Goal: Task Accomplishment & Management: Manage account settings

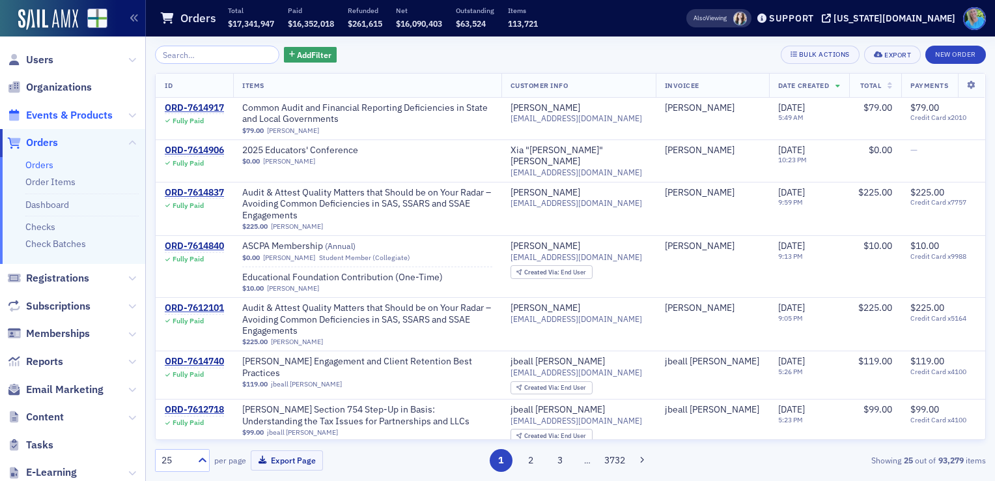
drag, startPoint x: 0, startPoint y: 0, endPoint x: 70, endPoint y: 115, distance: 134.7
click at [70, 115] on span "Events & Products" at bounding box center [69, 115] width 87 height 14
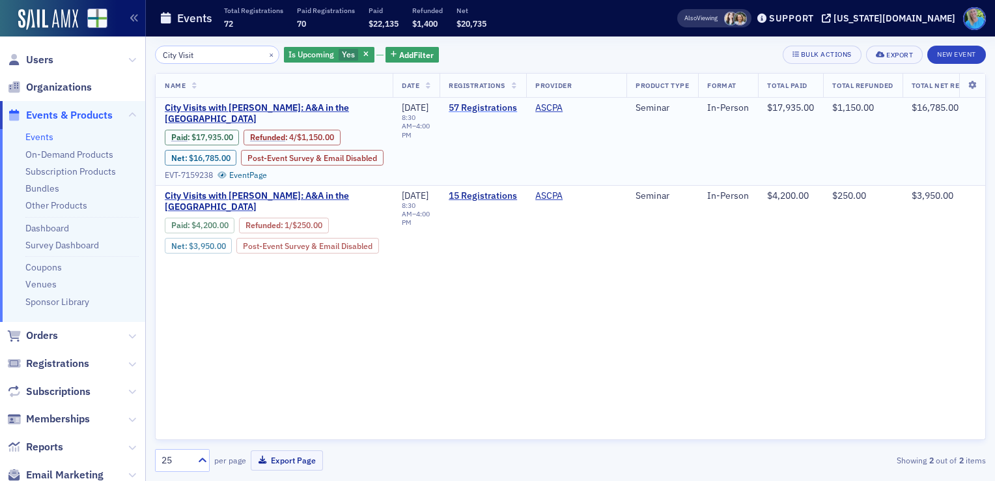
type input "City Visit"
click at [492, 105] on link "57 Registrations" at bounding box center [483, 108] width 68 height 12
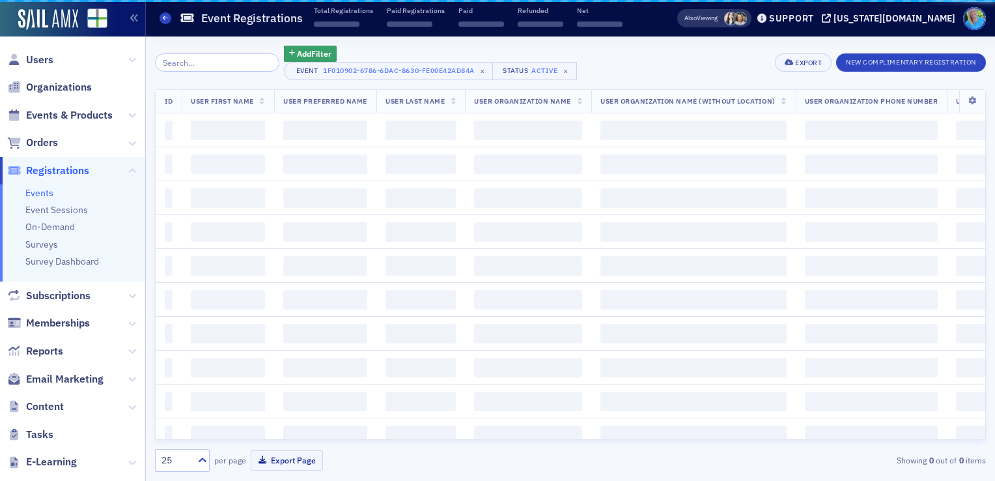
click at [445, 105] on span "User Last Name" at bounding box center [414, 100] width 59 height 9
